Goal: Task Accomplishment & Management: Manage account settings

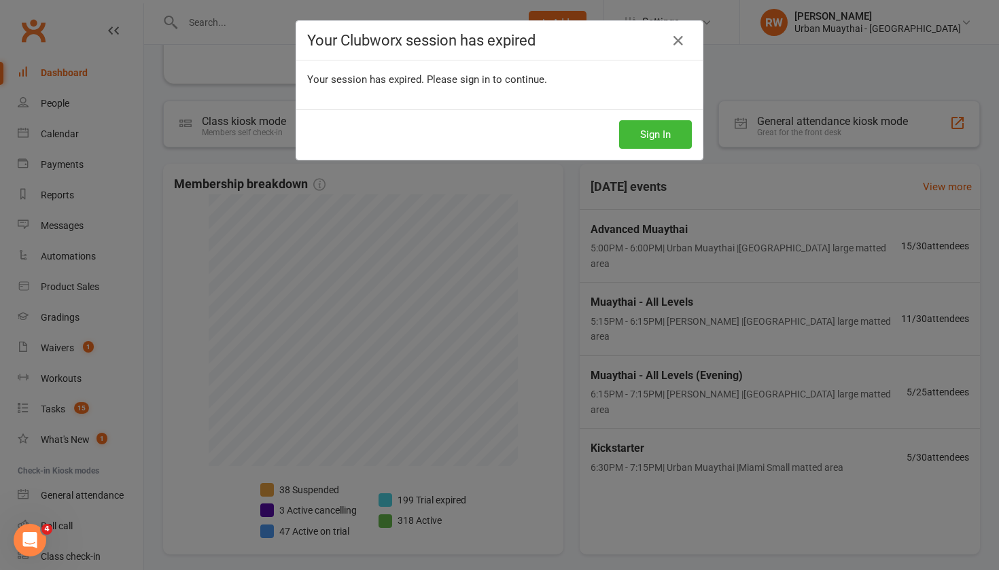
scroll to position [53, 0]
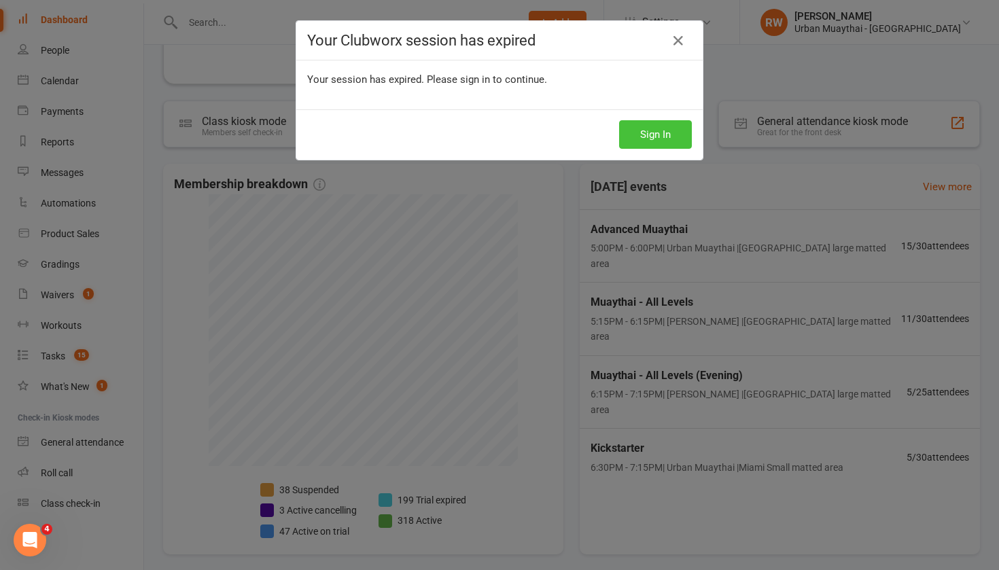
click at [639, 128] on button "Sign In" at bounding box center [655, 134] width 73 height 29
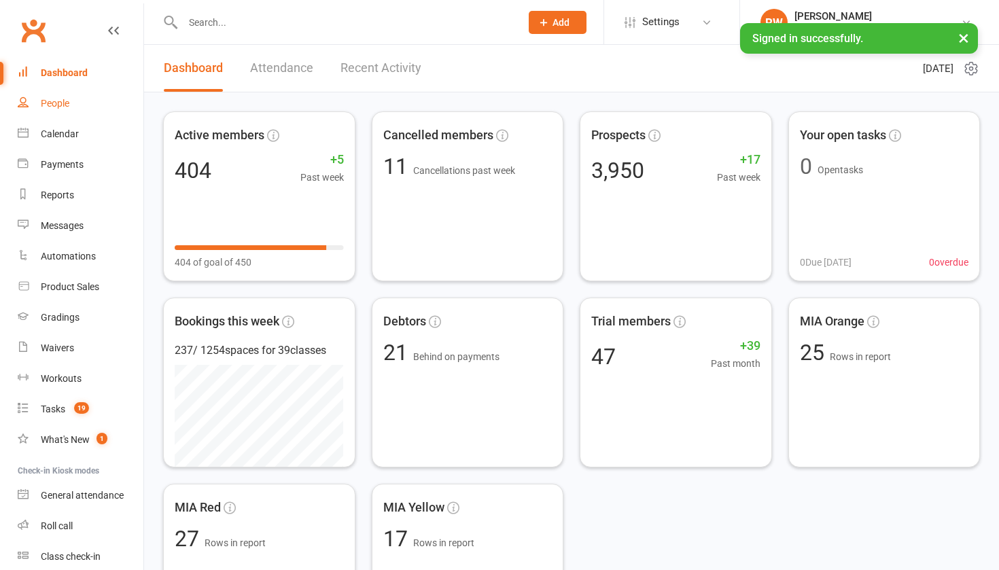
click at [54, 105] on div "People" at bounding box center [55, 103] width 29 height 11
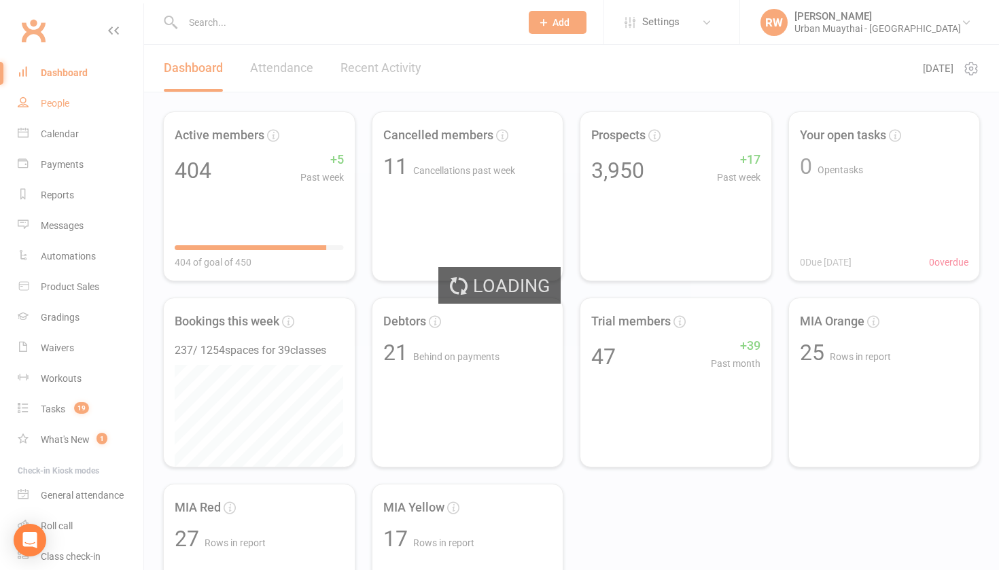
select select "50"
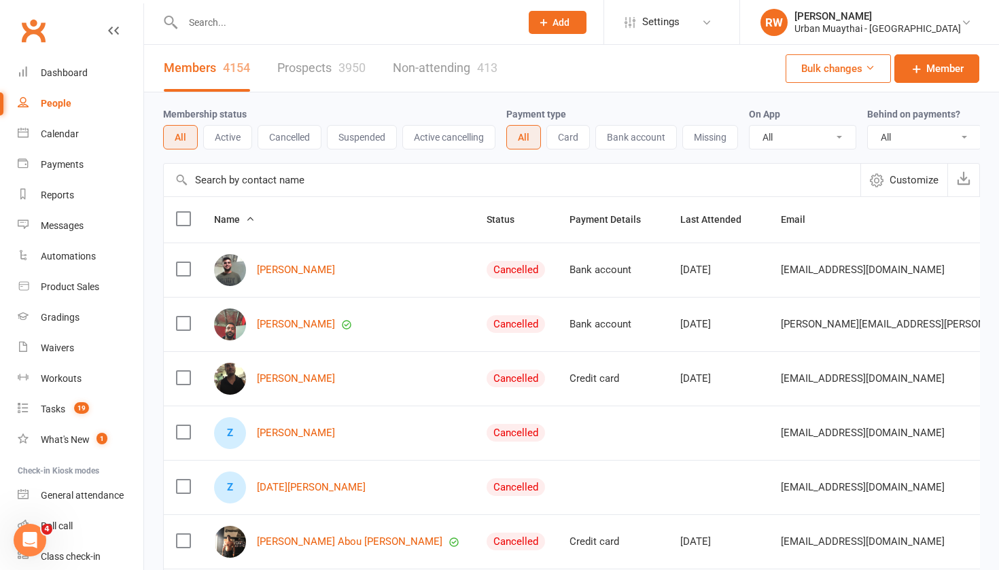
click at [304, 63] on link "Prospects 3950" at bounding box center [321, 68] width 88 height 47
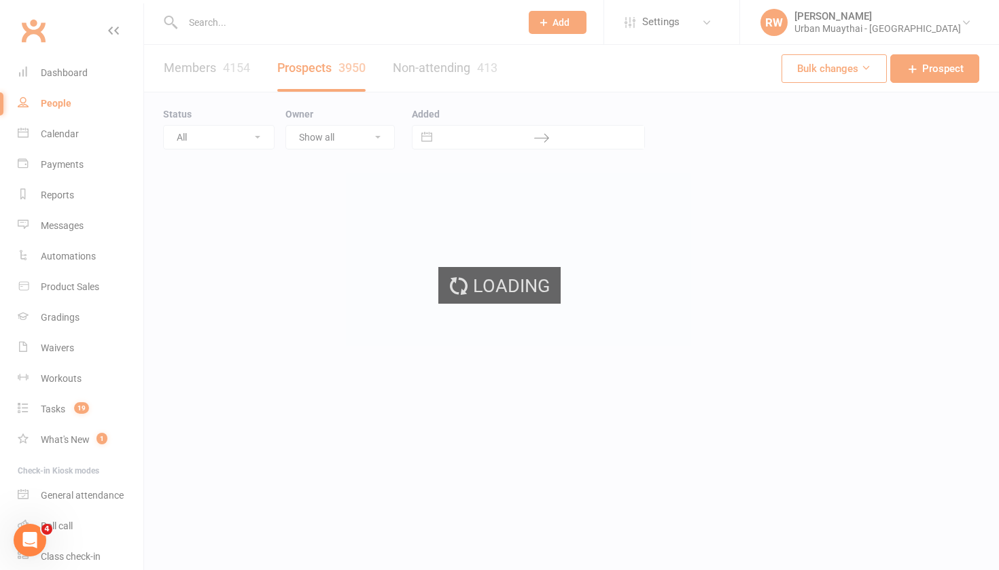
select select "100"
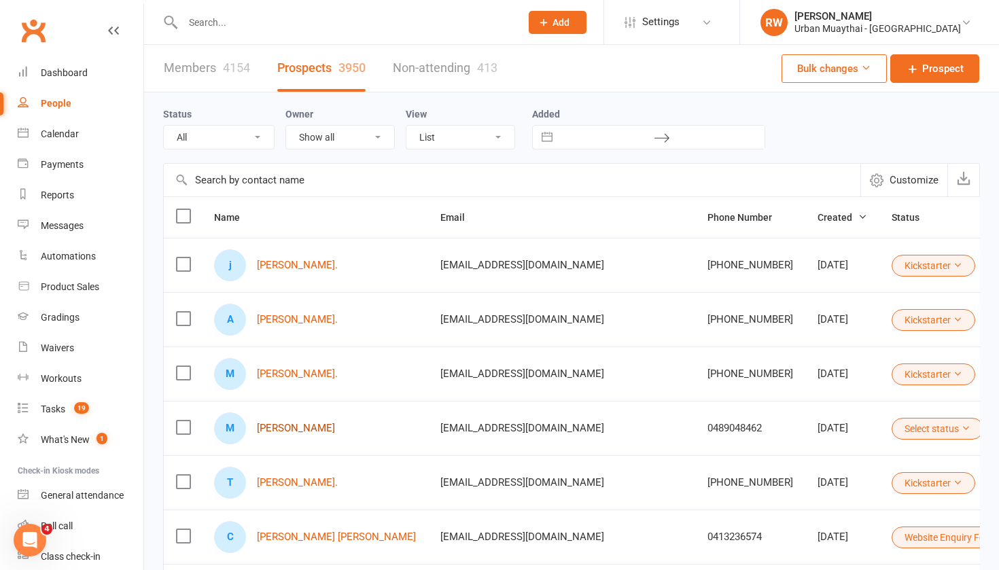
click at [298, 429] on link "Martin Maldonado" at bounding box center [296, 429] width 78 height 12
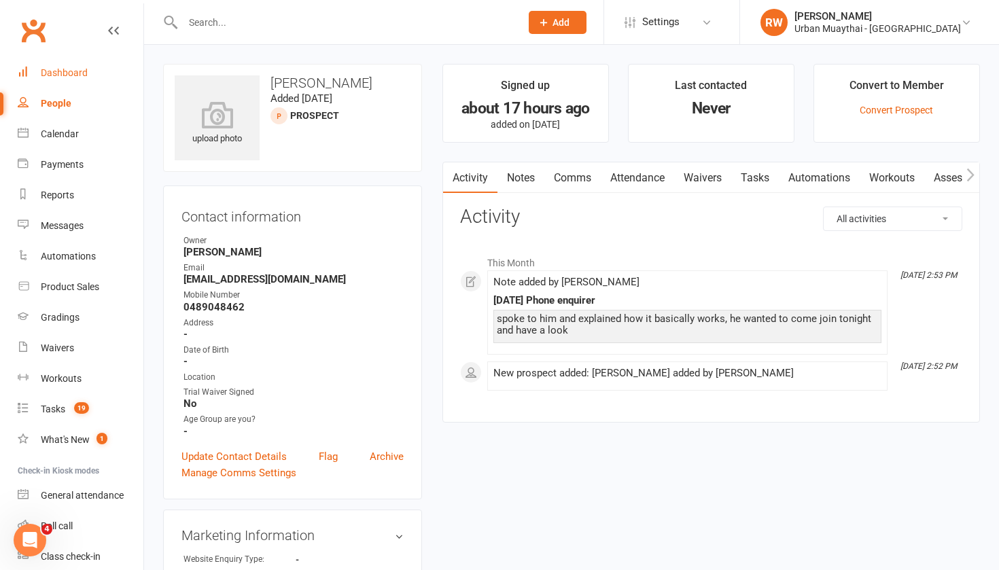
click at [69, 74] on div "Dashboard" at bounding box center [64, 72] width 47 height 11
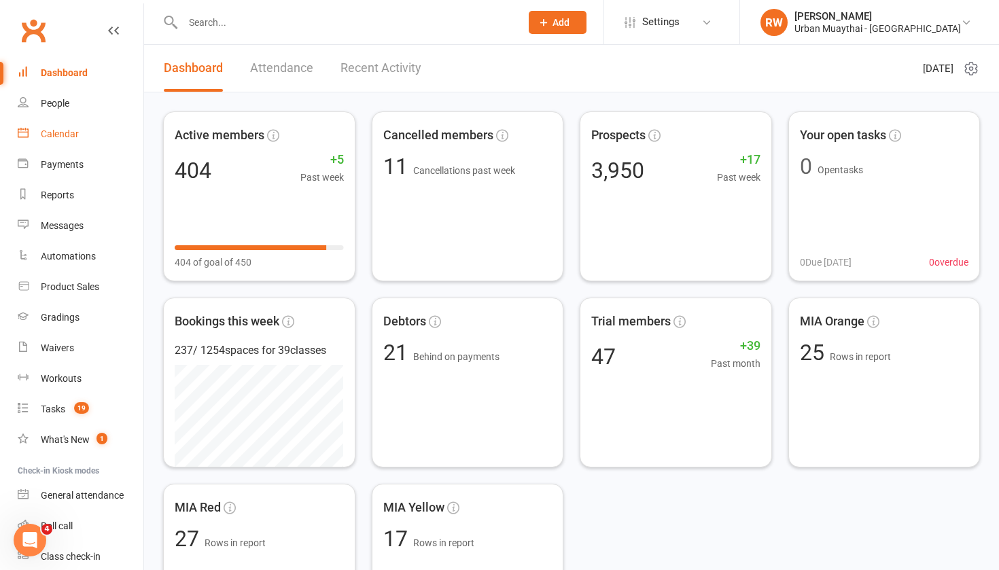
click at [72, 133] on div "Calendar" at bounding box center [60, 133] width 38 height 11
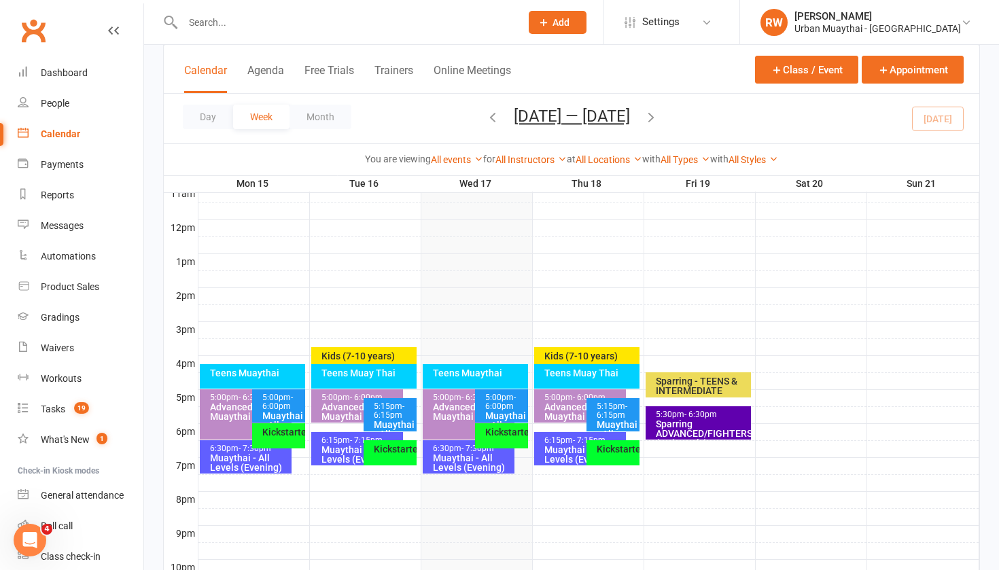
scroll to position [470, 0]
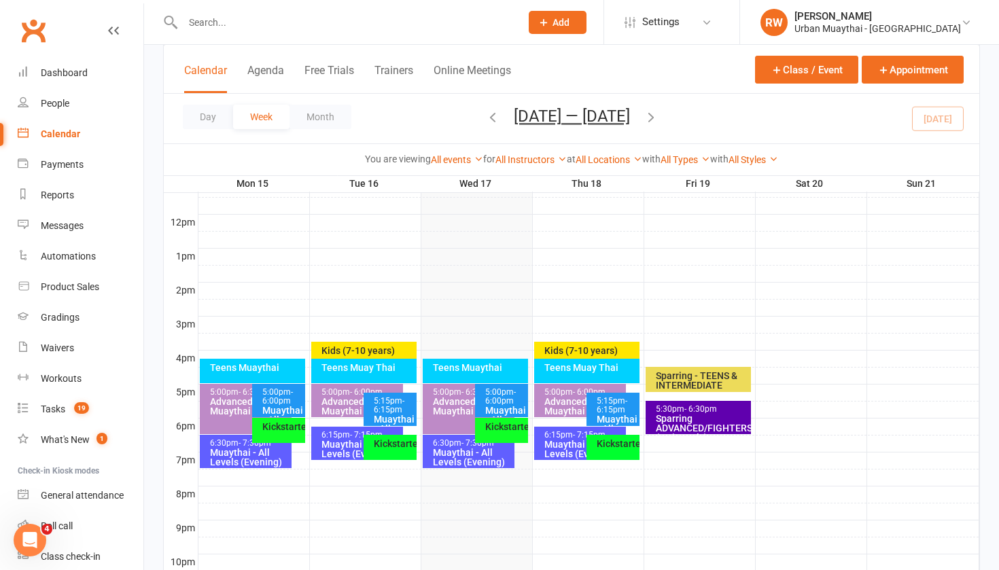
click at [379, 445] on div "Kickstarter" at bounding box center [393, 444] width 41 height 10
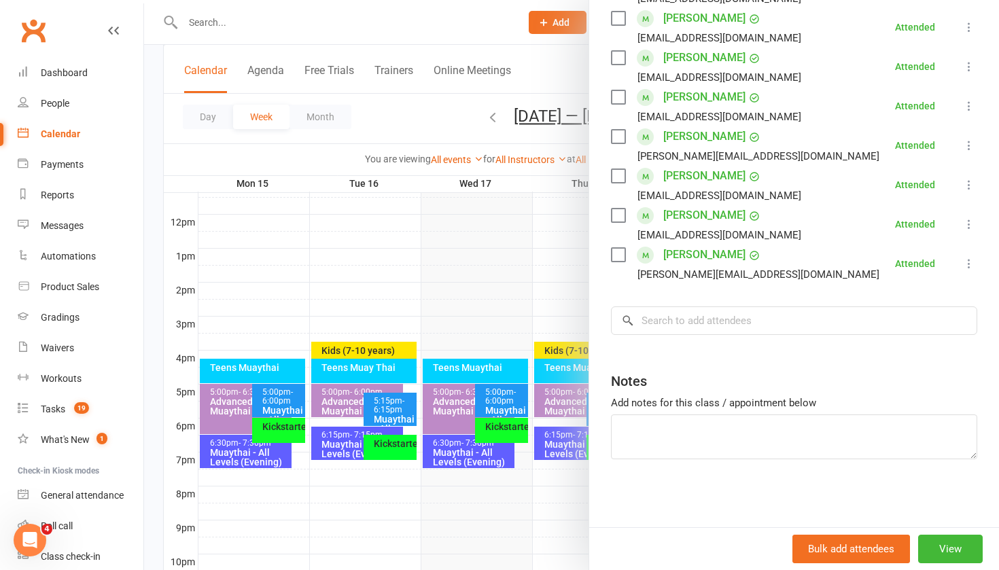
scroll to position [443, 0]
click at [345, 440] on div at bounding box center [571, 285] width 855 height 570
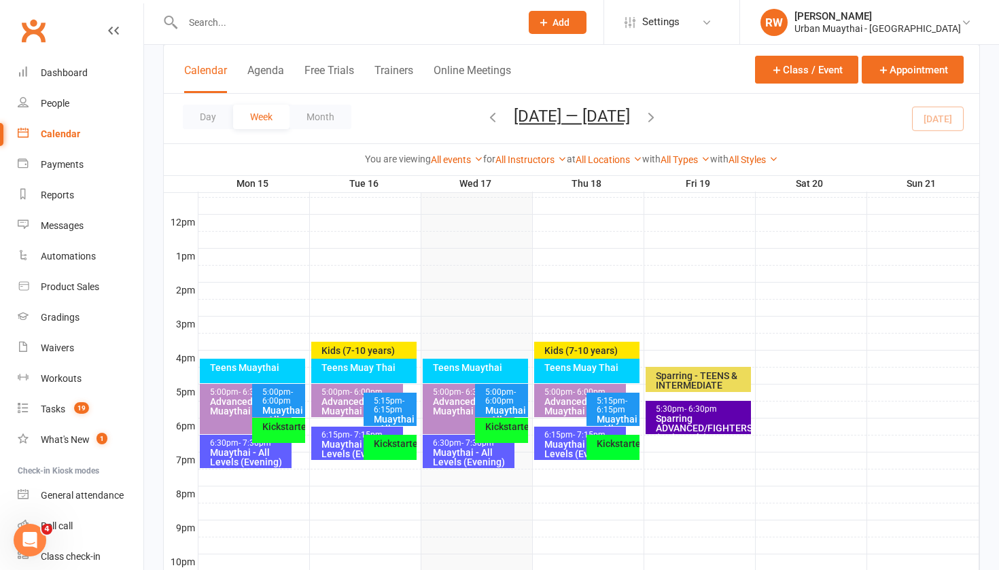
click at [345, 440] on div "Muaythai - All Levels (Evening)" at bounding box center [361, 449] width 80 height 19
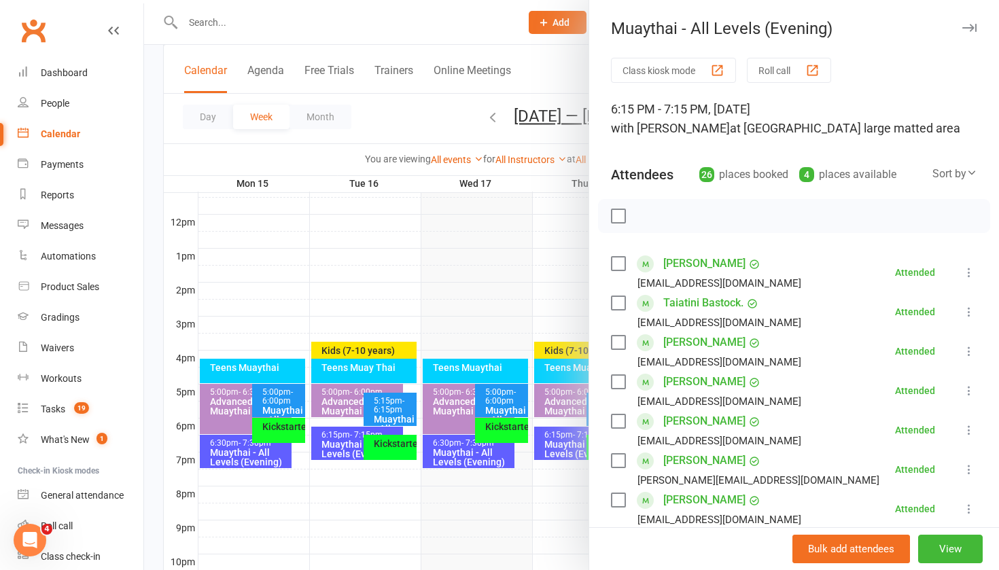
click at [386, 407] on div at bounding box center [571, 285] width 855 height 570
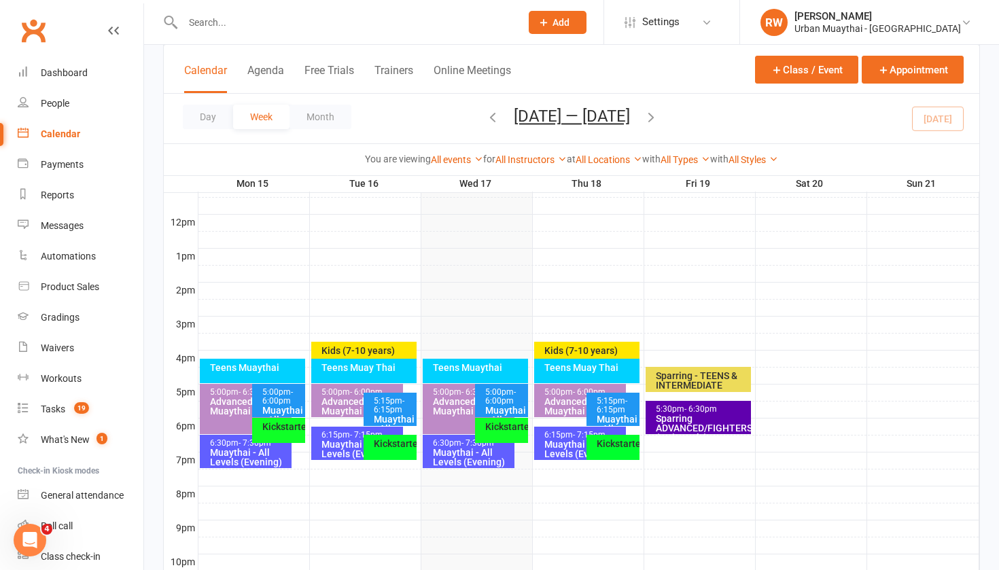
click at [386, 407] on span "- 6:15pm" at bounding box center [389, 405] width 31 height 18
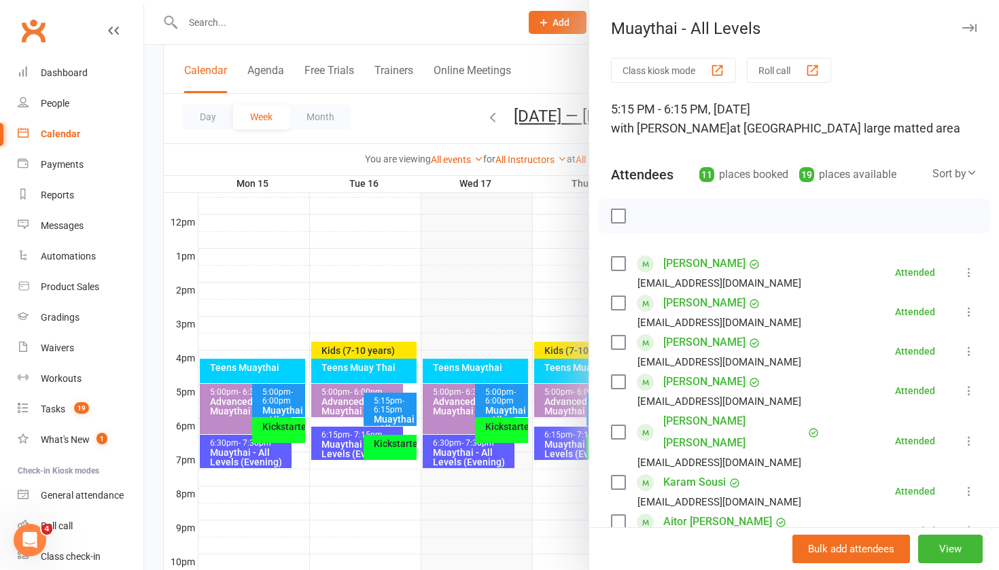
click at [333, 396] on div at bounding box center [571, 285] width 855 height 570
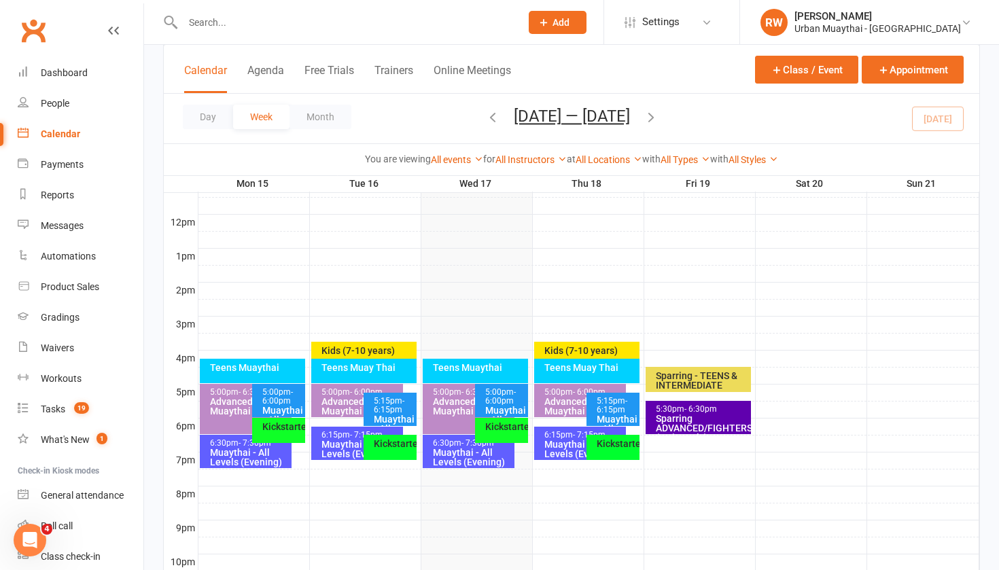
click at [333, 397] on div "Advanced Muaythai" at bounding box center [361, 406] width 80 height 19
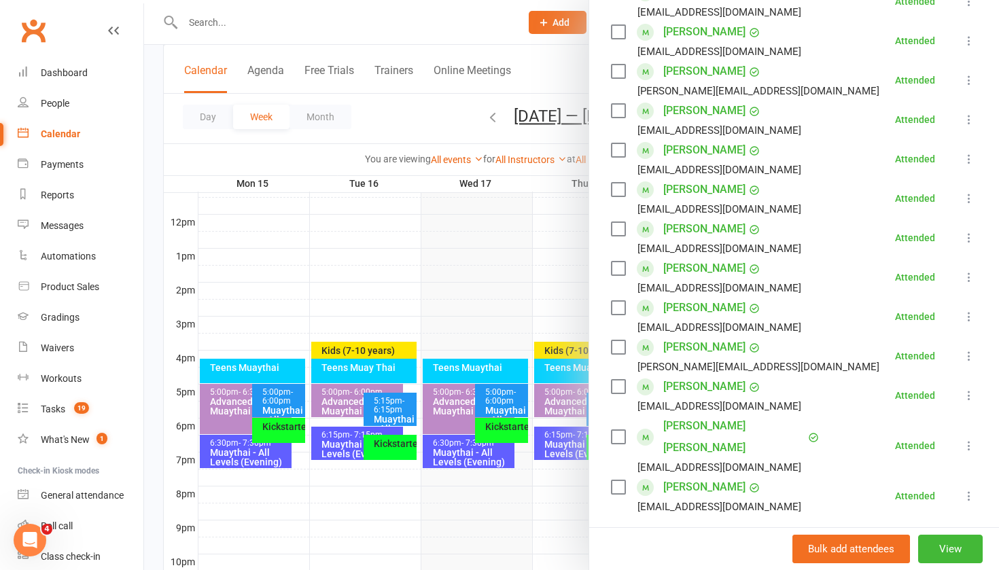
scroll to position [351, 0]
click at [59, 73] on div "Dashboard" at bounding box center [64, 72] width 47 height 11
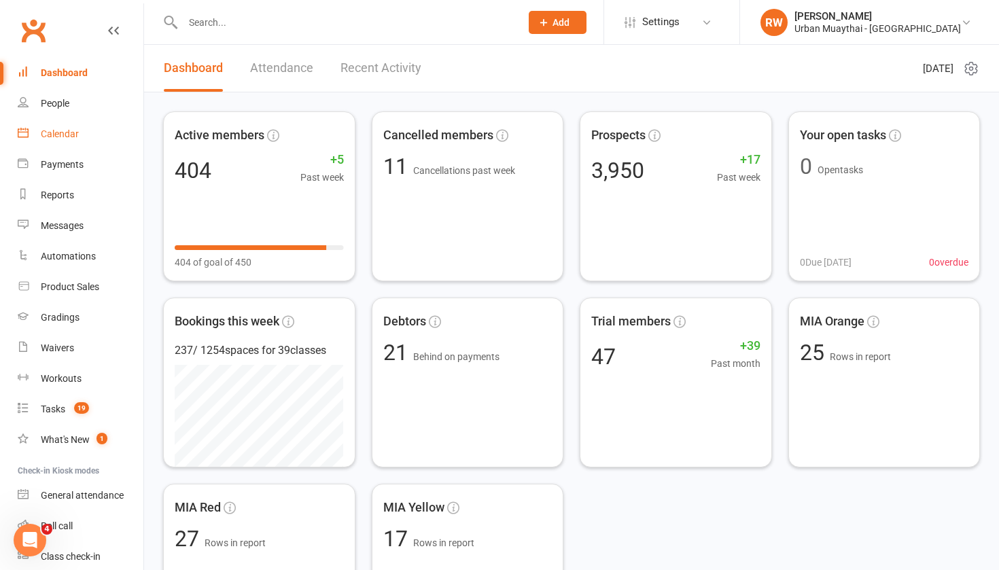
click at [57, 135] on div "Calendar" at bounding box center [60, 133] width 38 height 11
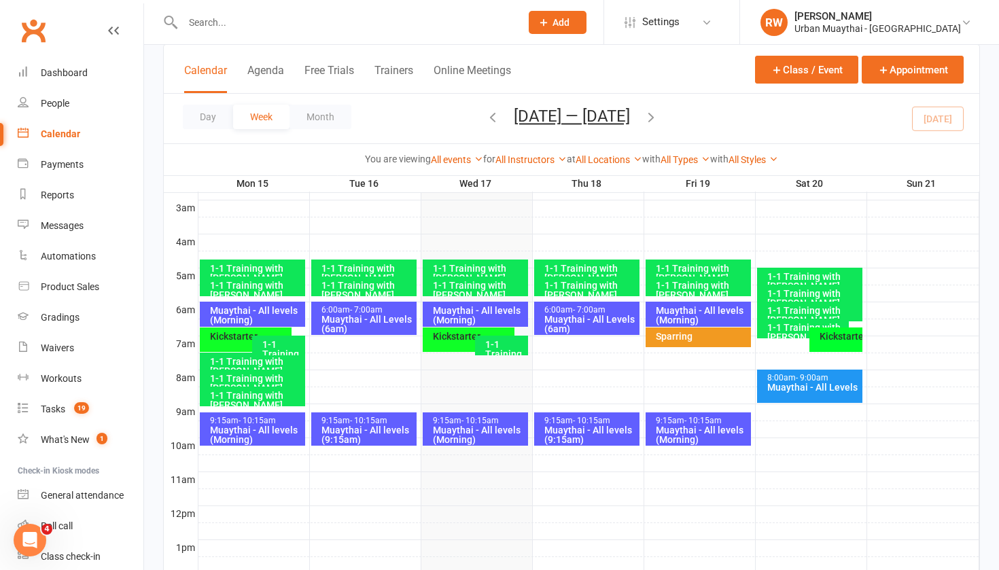
scroll to position [178, 0]
click at [451, 339] on div "Kickstarter" at bounding box center [472, 337] width 80 height 10
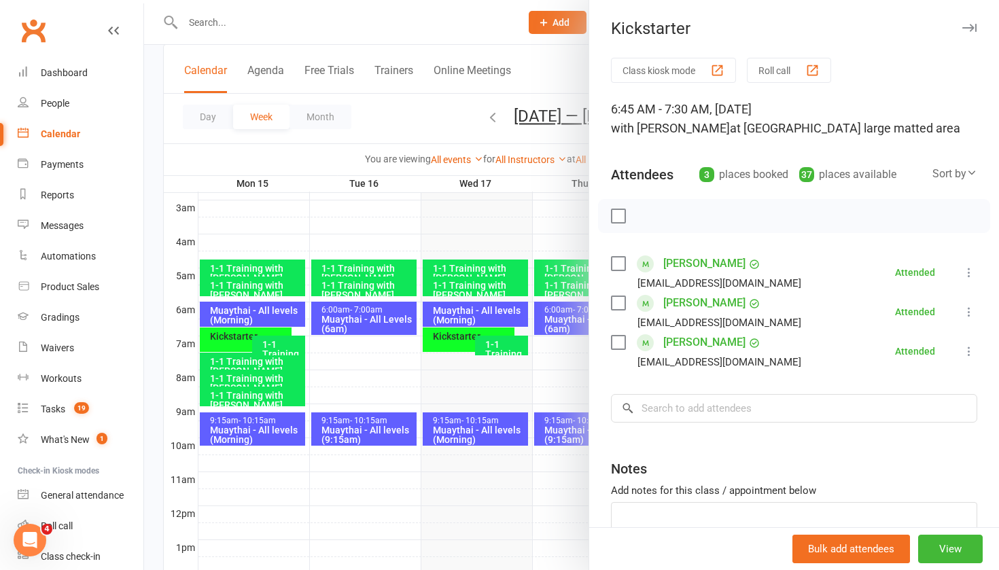
click at [456, 313] on div at bounding box center [571, 285] width 855 height 570
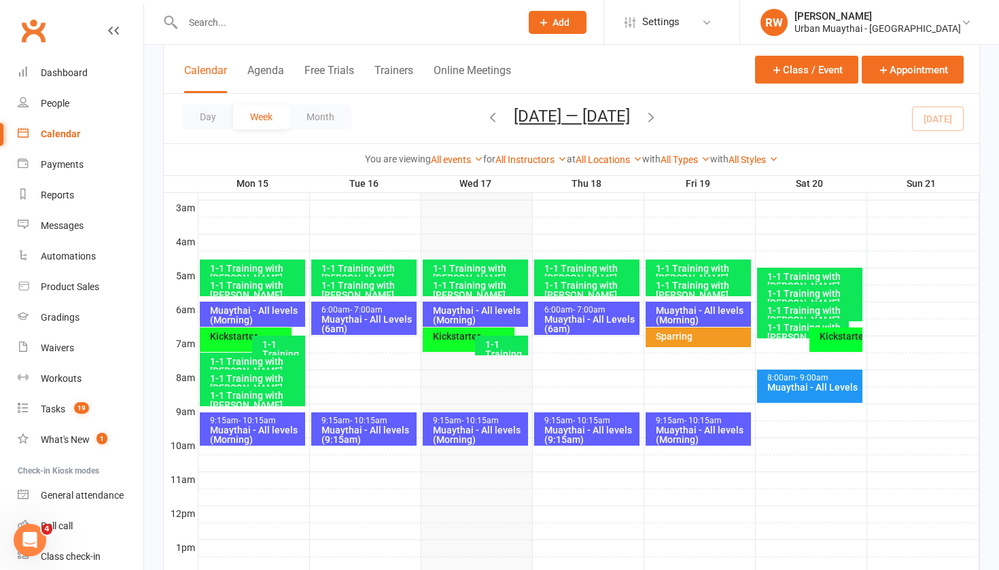
click at [456, 313] on div "Muaythai - All levels (Morning)" at bounding box center [478, 315] width 93 height 19
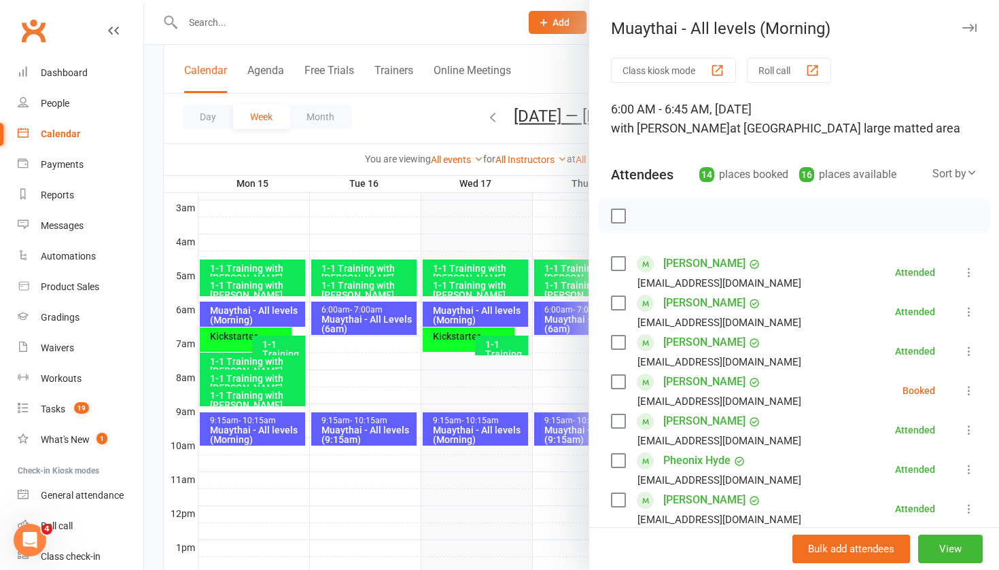
click at [475, 432] on div at bounding box center [571, 285] width 855 height 570
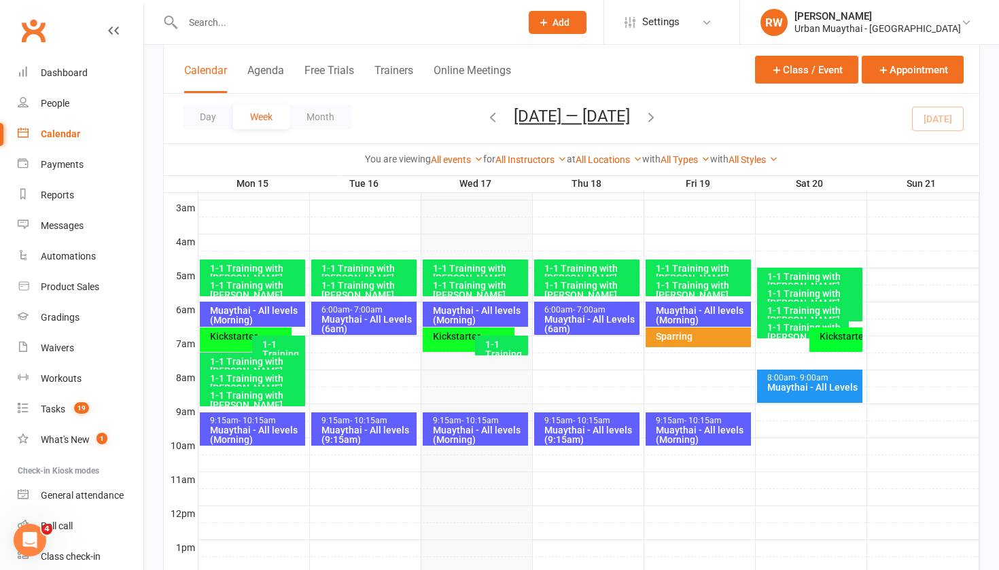
click at [475, 432] on div "Muaythai - All levels (Morning)" at bounding box center [478, 435] width 93 height 19
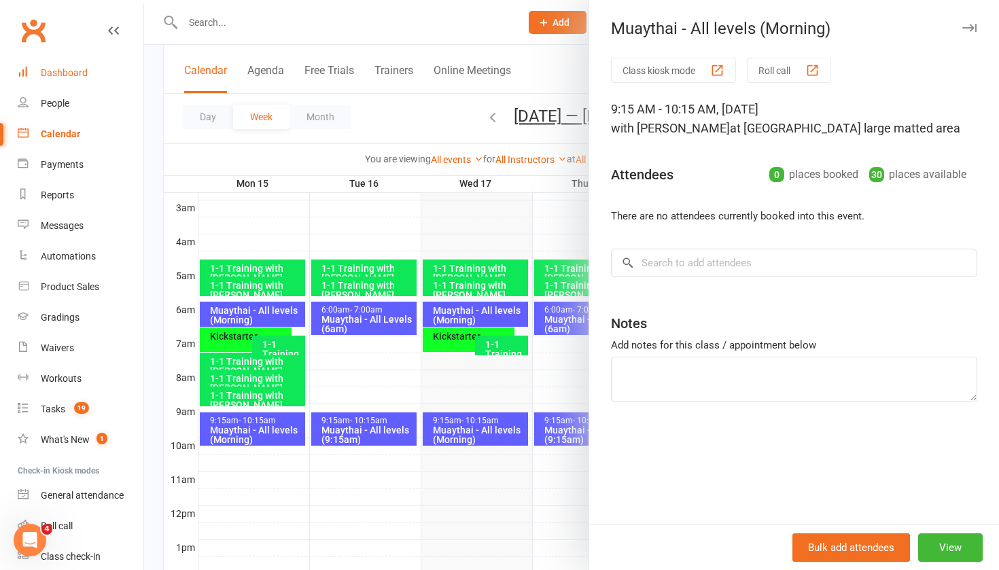
click at [81, 73] on div "Dashboard" at bounding box center [64, 72] width 47 height 11
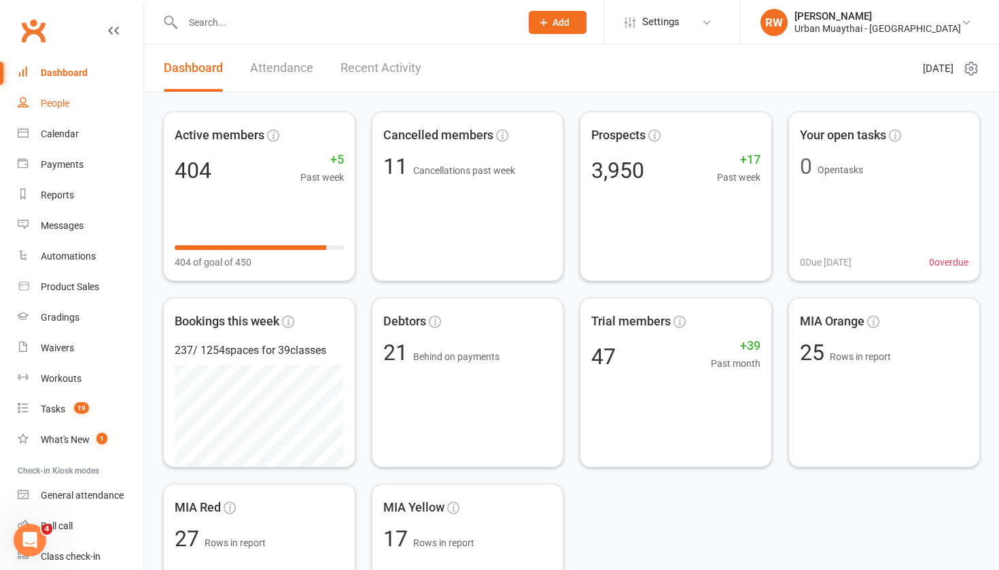
click at [61, 105] on div "People" at bounding box center [55, 103] width 29 height 11
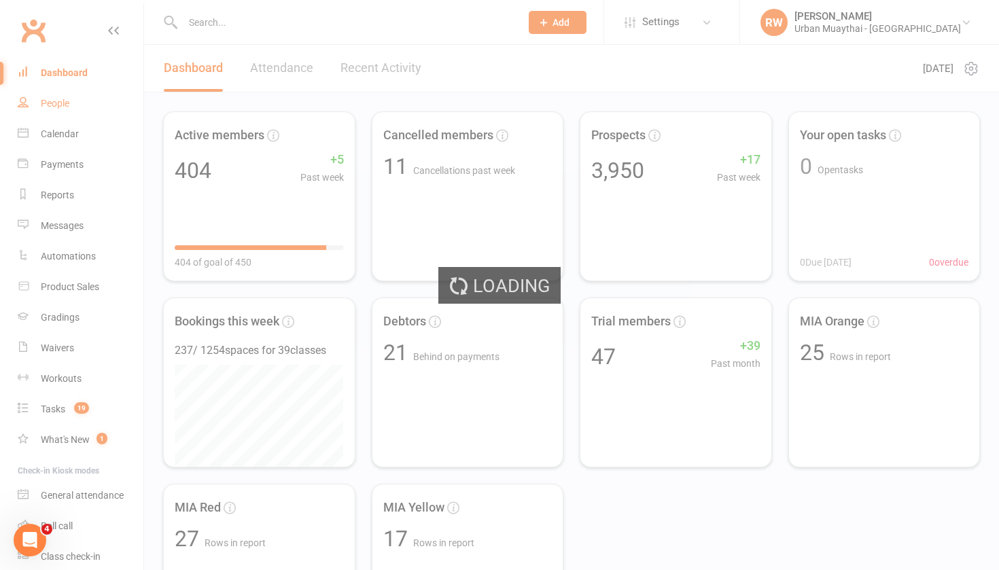
select select "100"
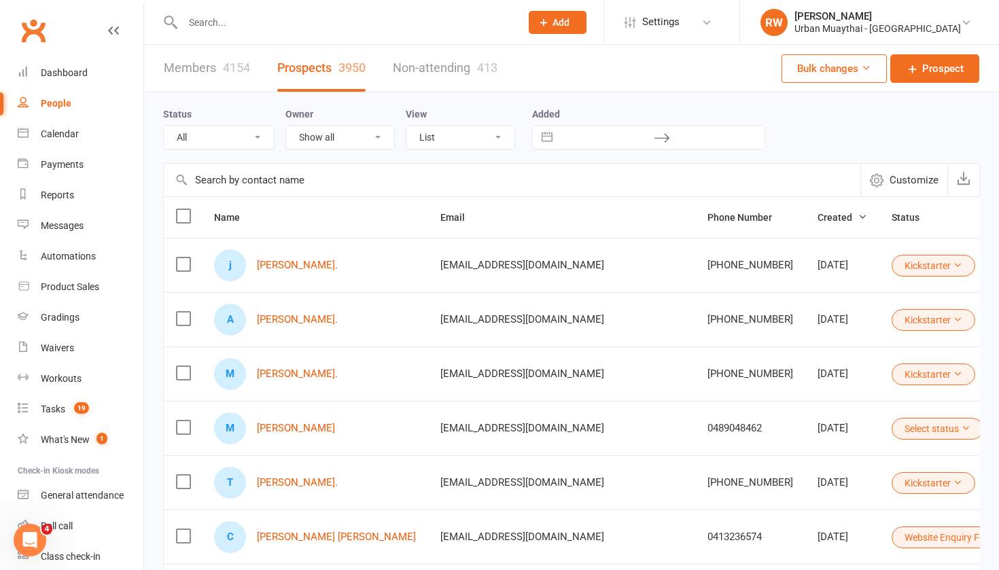
click at [217, 22] on input "text" at bounding box center [345, 22] width 332 height 19
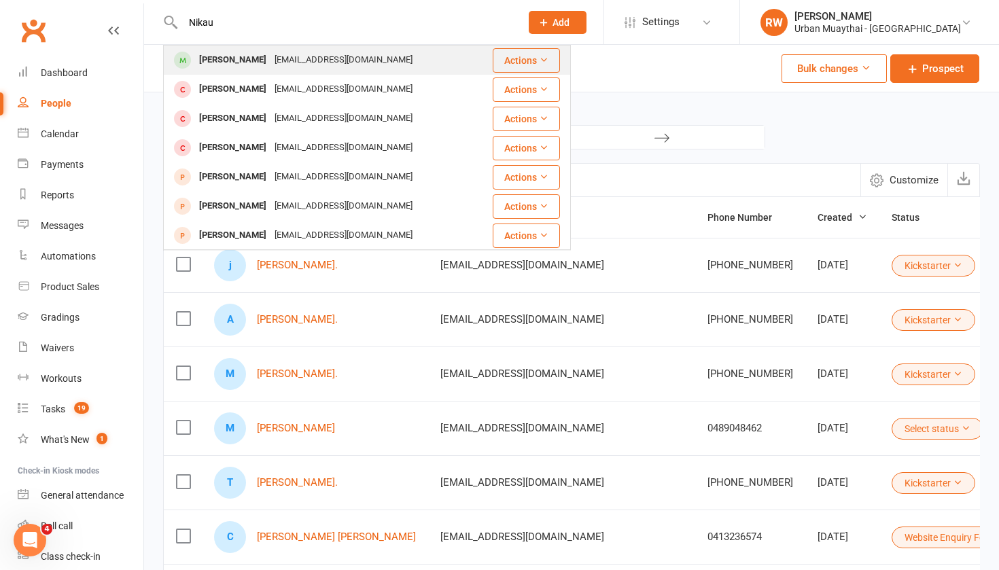
type input "Nikau"
click at [222, 63] on div "Nikau Taramoeroa" at bounding box center [232, 60] width 75 height 20
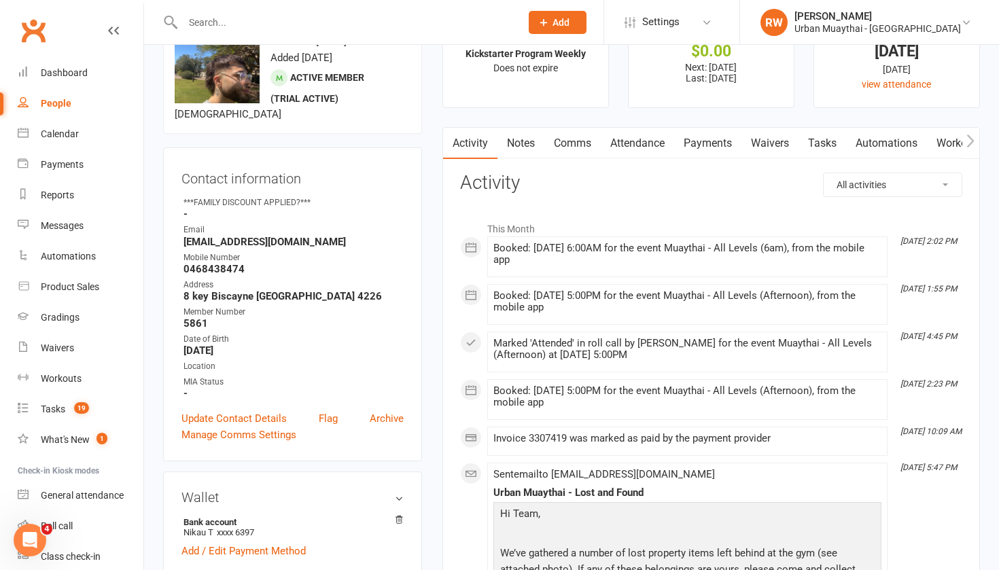
scroll to position [54, 0]
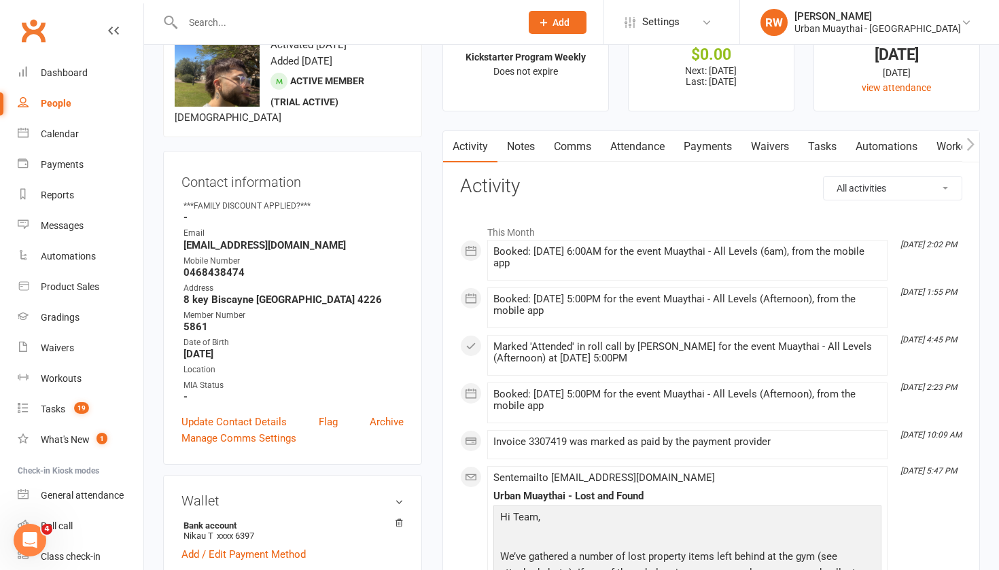
click at [628, 335] on li "Sep 15, 4:45 PM Marked 'Attended' in roll call by Jakob Taylor for the event Mu…" at bounding box center [687, 355] width 400 height 41
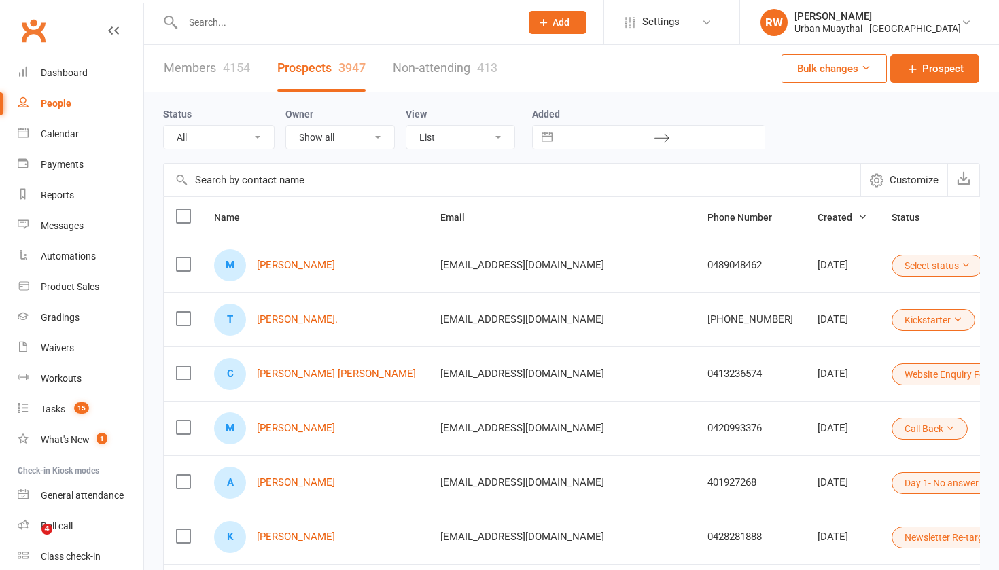
select select "100"
click at [61, 105] on div "People" at bounding box center [56, 103] width 31 height 11
click at [276, 322] on link "Tiffany Hazell." at bounding box center [297, 320] width 81 height 12
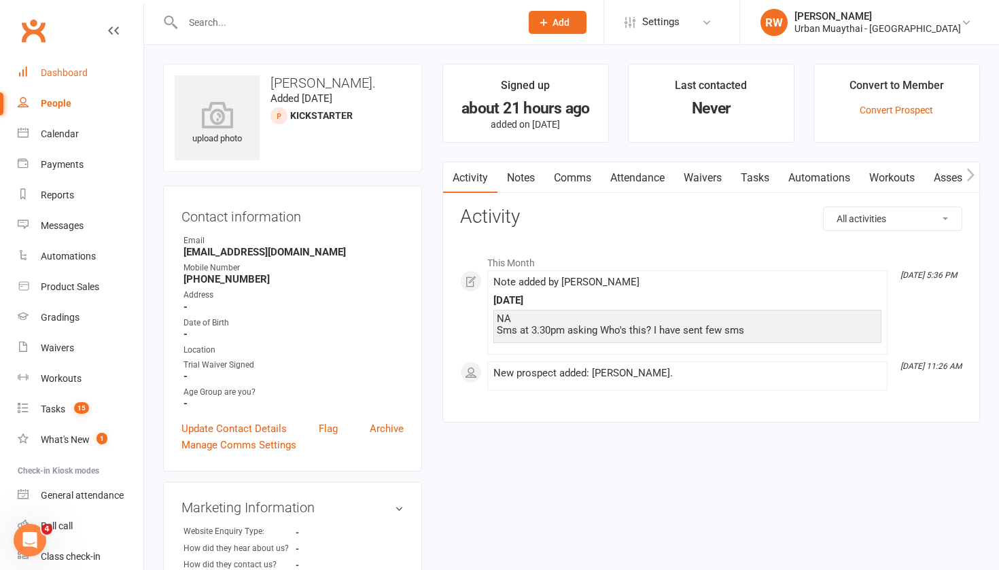
click at [69, 75] on div "Dashboard" at bounding box center [64, 72] width 47 height 11
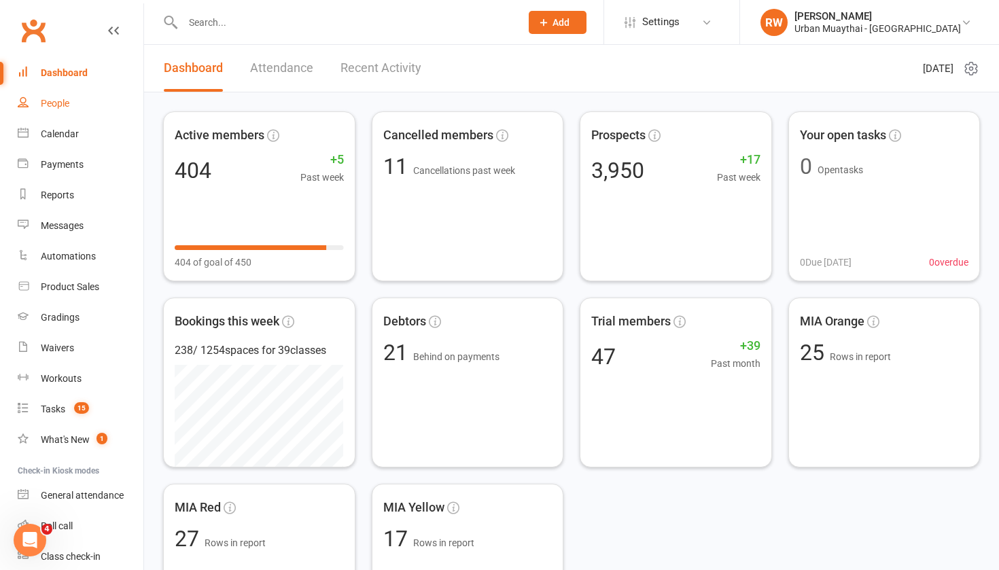
click at [64, 103] on div "People" at bounding box center [55, 103] width 29 height 11
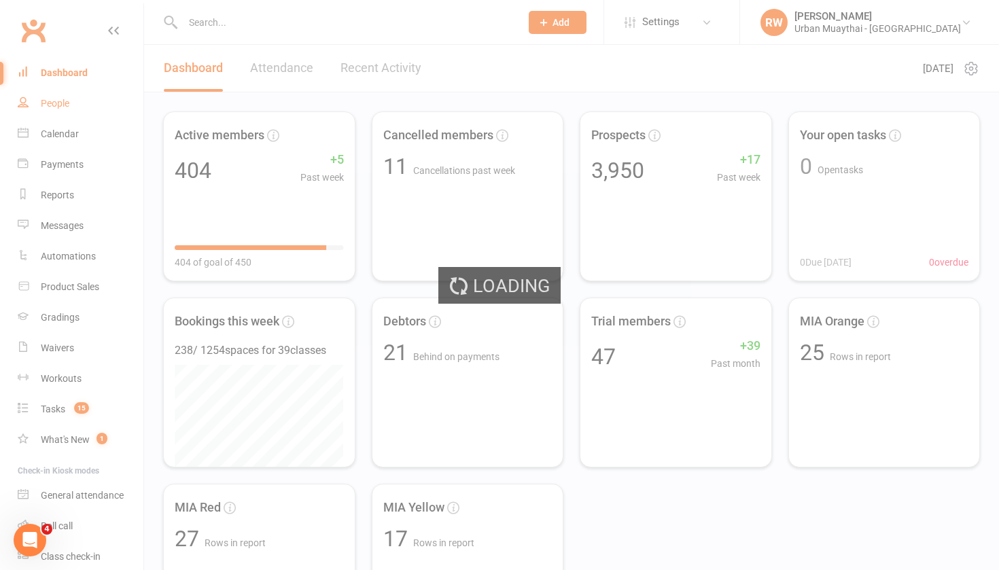
select select "100"
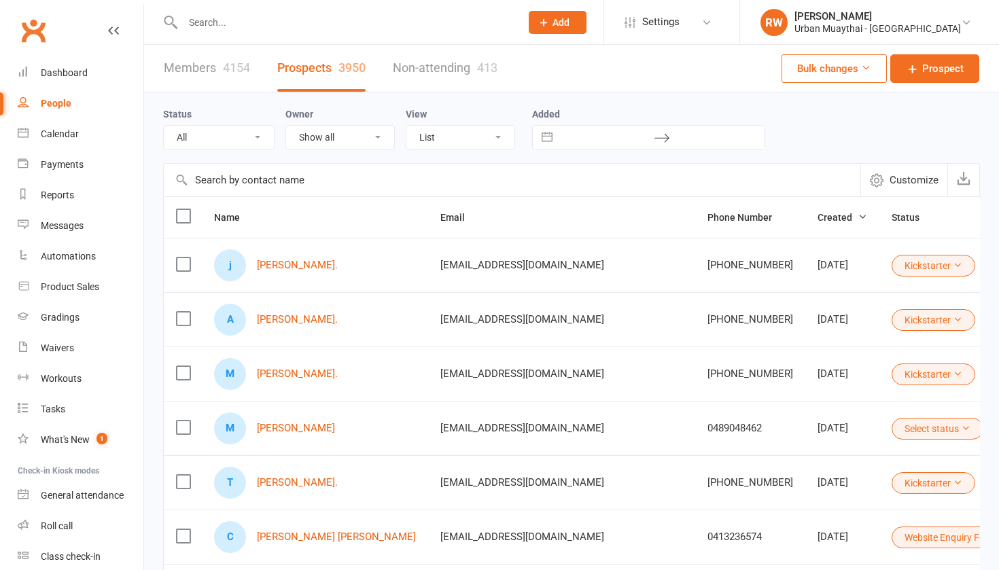
select select "100"
